Goal: Navigation & Orientation: Find specific page/section

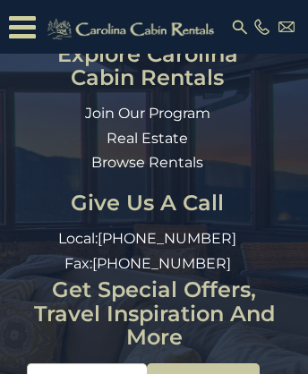
scroll to position [7493, 0]
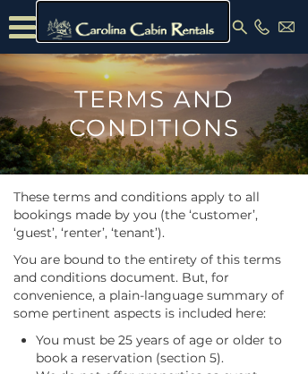
click at [132, 21] on img at bounding box center [132, 29] width 185 height 27
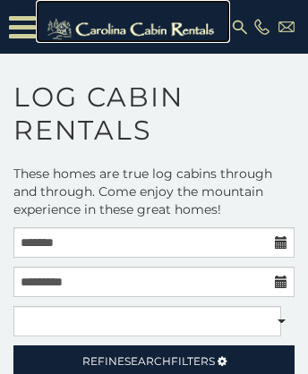
click at [132, 21] on img at bounding box center [132, 29] width 185 height 27
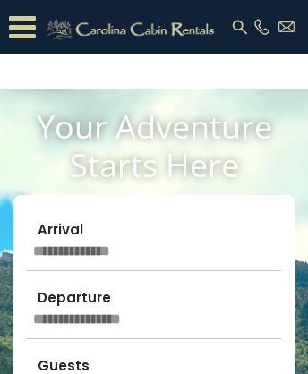
scroll to position [7112, 0]
